Goal: Transaction & Acquisition: Purchase product/service

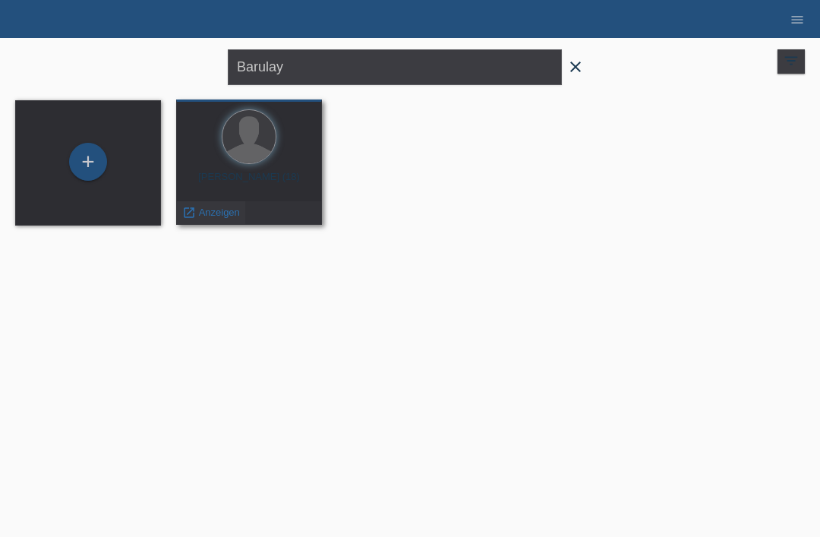
click at [203, 216] on span "Anzeigen" at bounding box center [219, 211] width 41 height 11
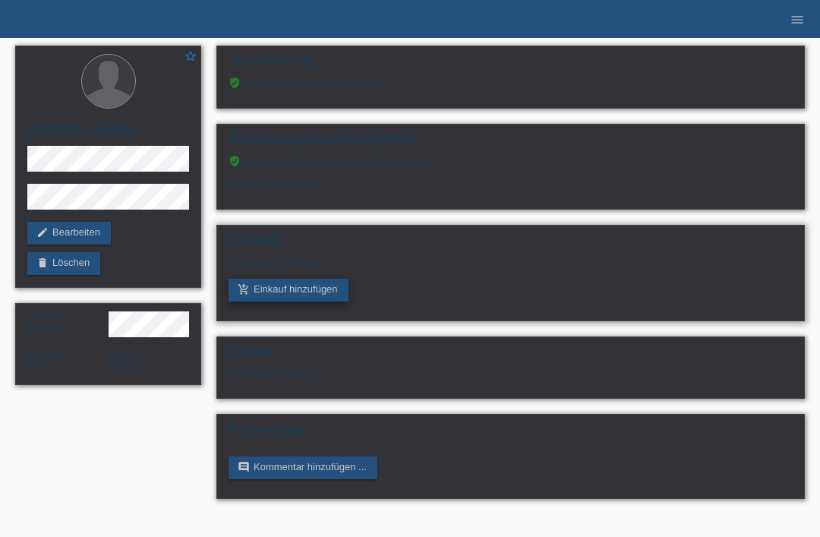
click at [296, 299] on link "add_shopping_cart Einkauf hinzufügen" at bounding box center [288, 290] width 120 height 23
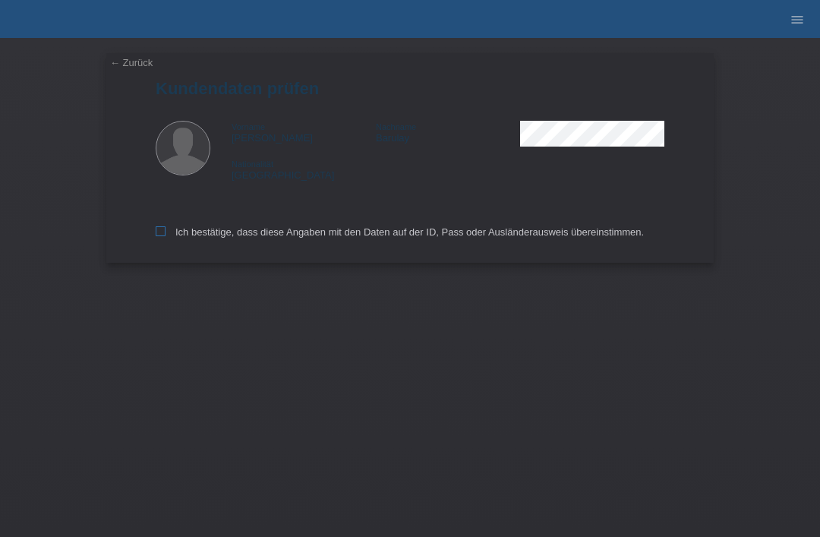
click at [159, 235] on icon at bounding box center [161, 231] width 10 height 10
click at [159, 235] on input "Ich bestätige, dass diese Angaben mit den Daten auf der ID, Pass oder Ausländer…" at bounding box center [161, 231] width 10 height 10
checkbox input "true"
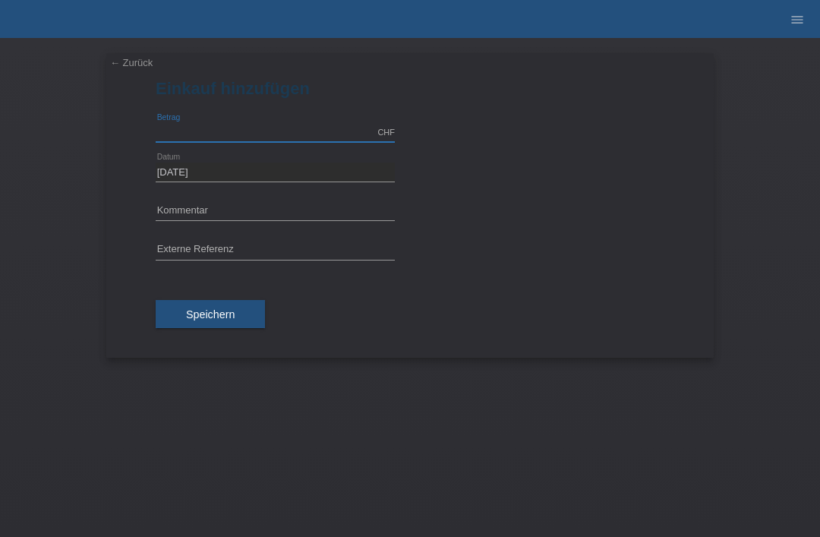
click at [202, 140] on input "text" at bounding box center [275, 132] width 239 height 19
click at [175, 202] on input "text" at bounding box center [275, 211] width 239 height 19
type input "2500.00"
type input "mk cruza"
click at [214, 303] on button "Speichern" at bounding box center [210, 314] width 109 height 29
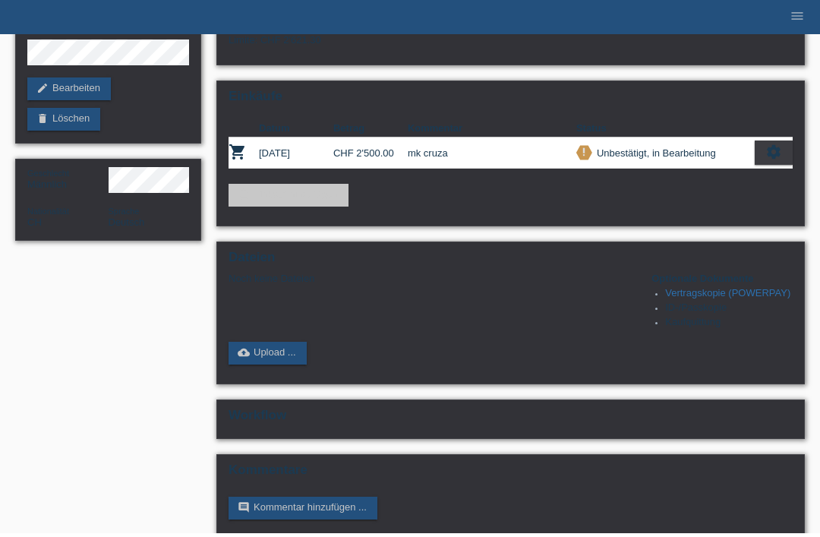
scroll to position [139, 0]
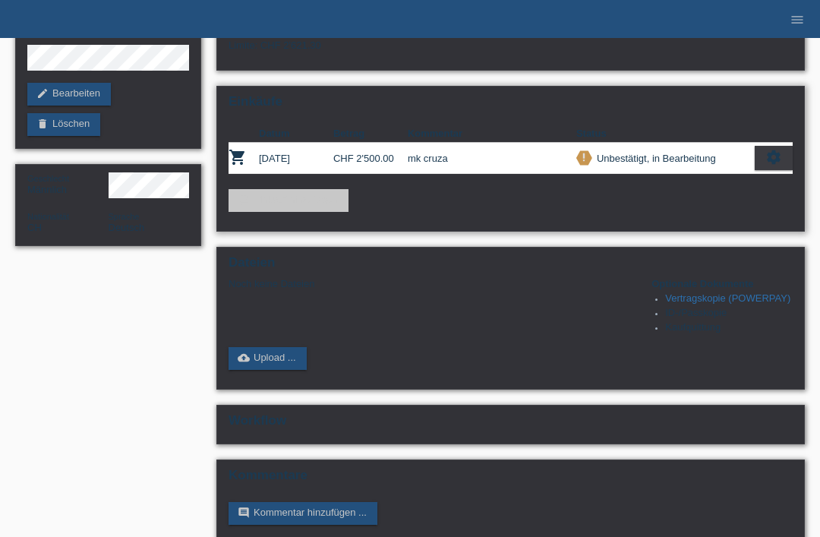
click at [765, 165] on icon "settings" at bounding box center [773, 157] width 17 height 17
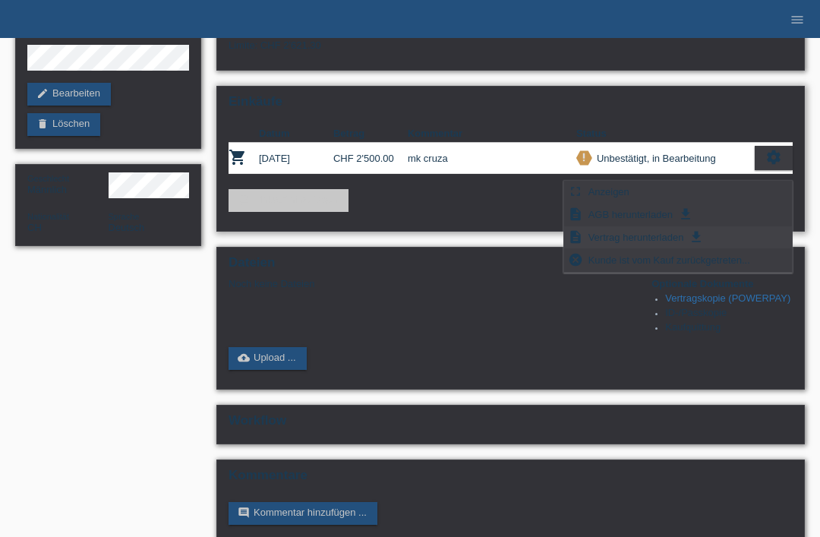
click at [622, 238] on span "Vertrag herunterladen" at bounding box center [636, 237] width 100 height 18
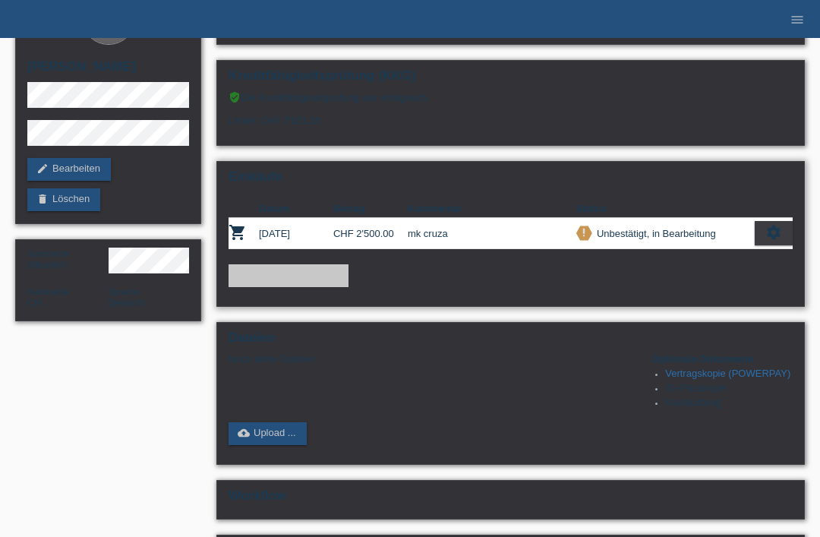
scroll to position [0, 0]
